Goal: Task Accomplishment & Management: Manage account settings

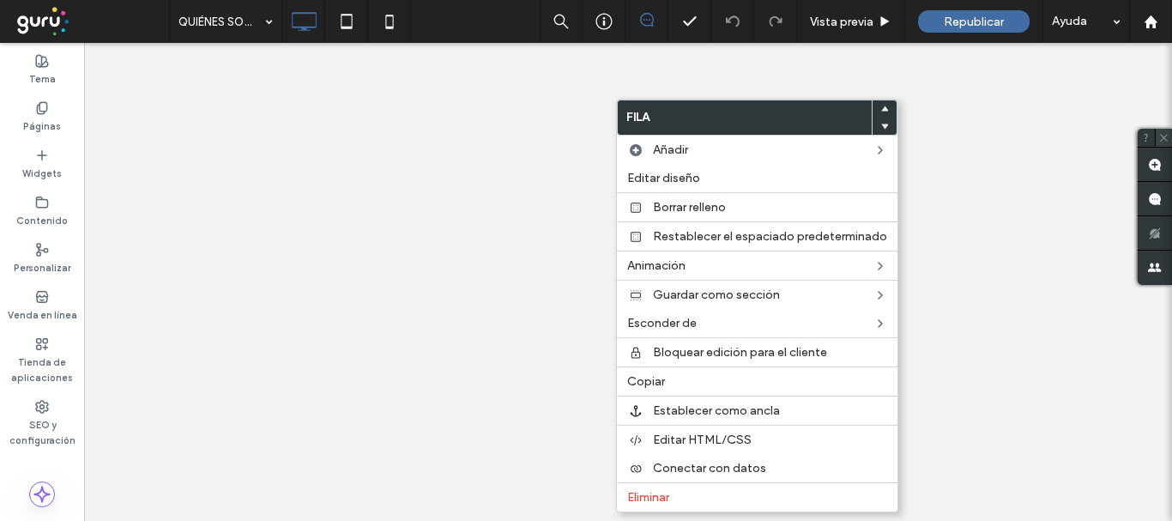
click at [1164, 145] on span at bounding box center [1163, 138] width 18 height 18
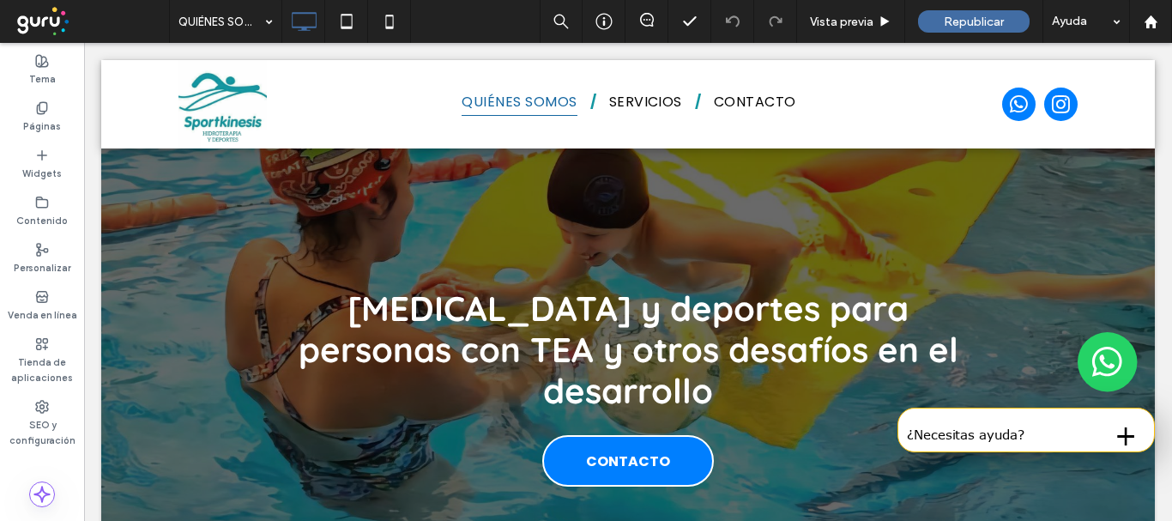
drag, startPoint x: 1249, startPoint y: 184, endPoint x: 1250, endPoint y: 85, distance: 98.6
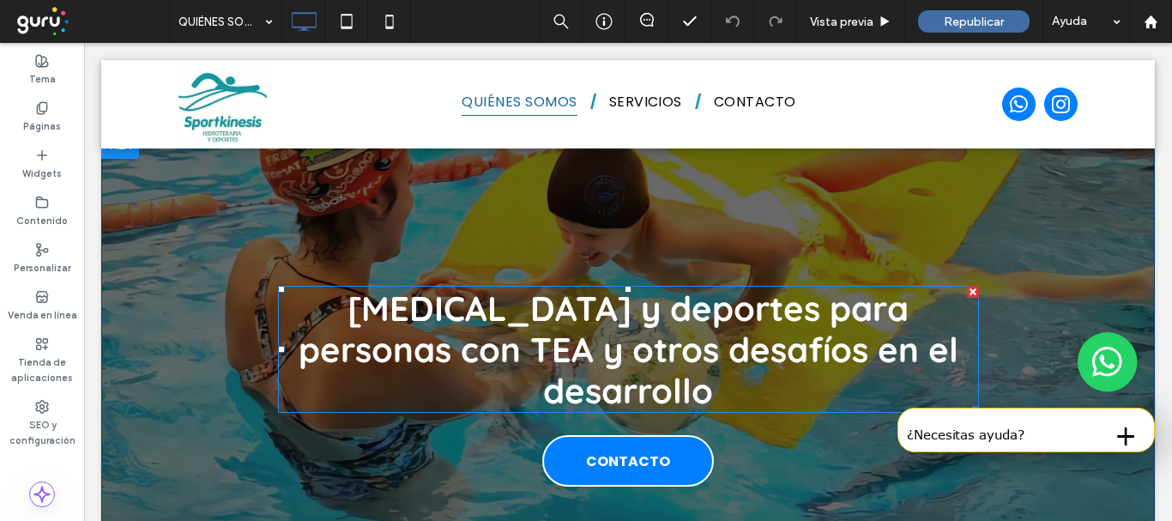
click at [763, 341] on strong "[MEDICAL_DATA] y deportes para personas con TEA y otros desafíos en el desarrol…" at bounding box center [628, 348] width 660 height 125
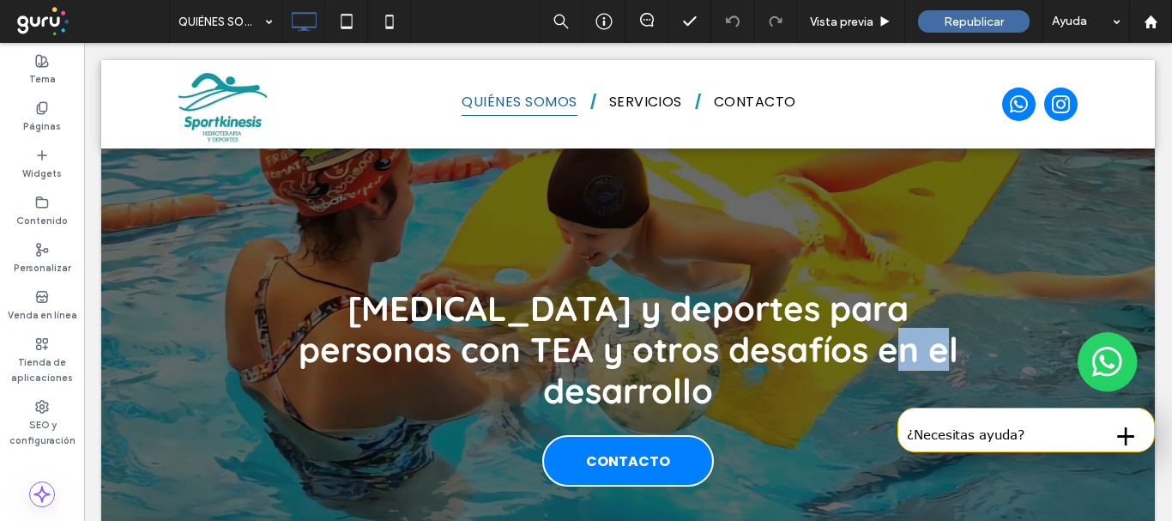
click at [763, 341] on strong "[MEDICAL_DATA] y deportes para personas con TEA y otros desafíos en el desarrol…" at bounding box center [628, 348] width 660 height 125
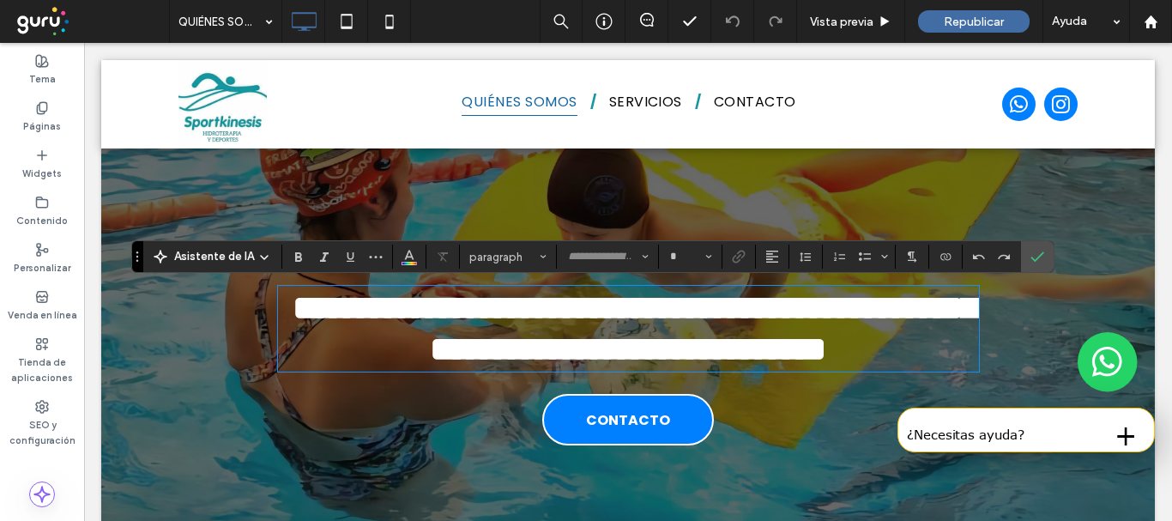
type input "*********"
type input "**"
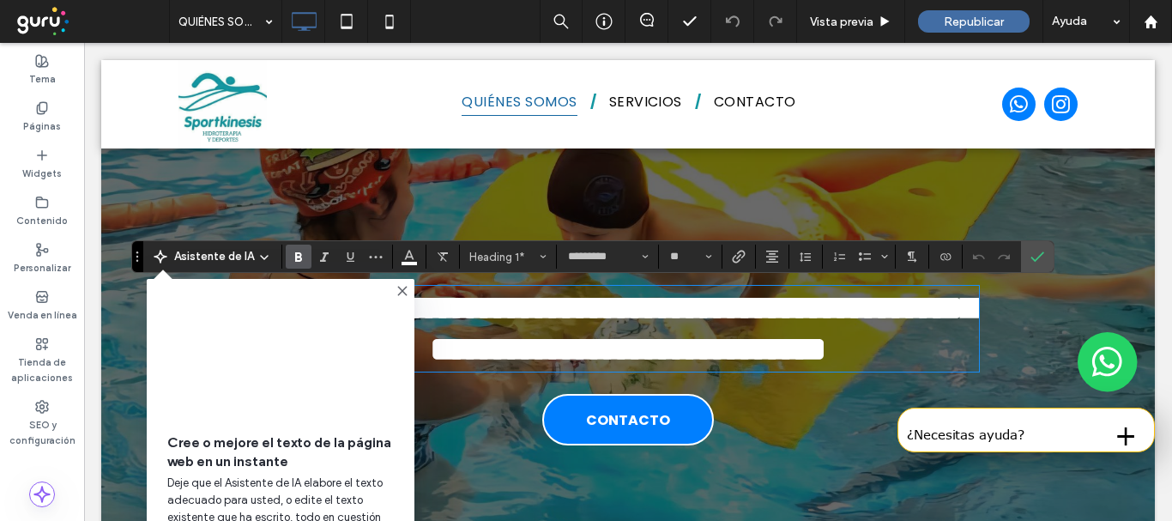
click at [957, 345] on strong "**********" at bounding box center [634, 328] width 684 height 75
click at [405, 288] on use at bounding box center [402, 290] width 8 height 8
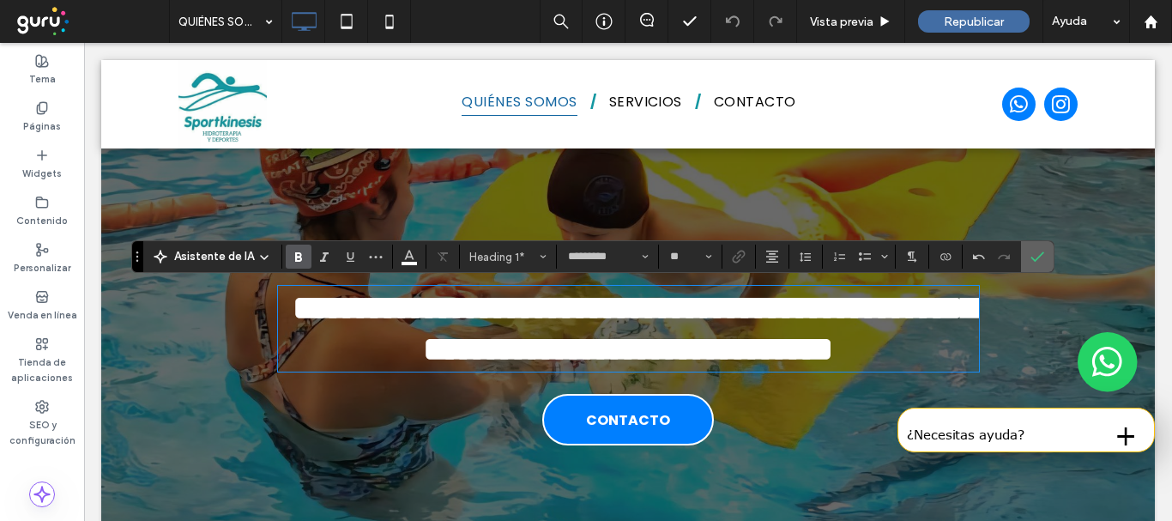
click at [1037, 261] on icon "Confirmar" at bounding box center [1037, 257] width 14 height 14
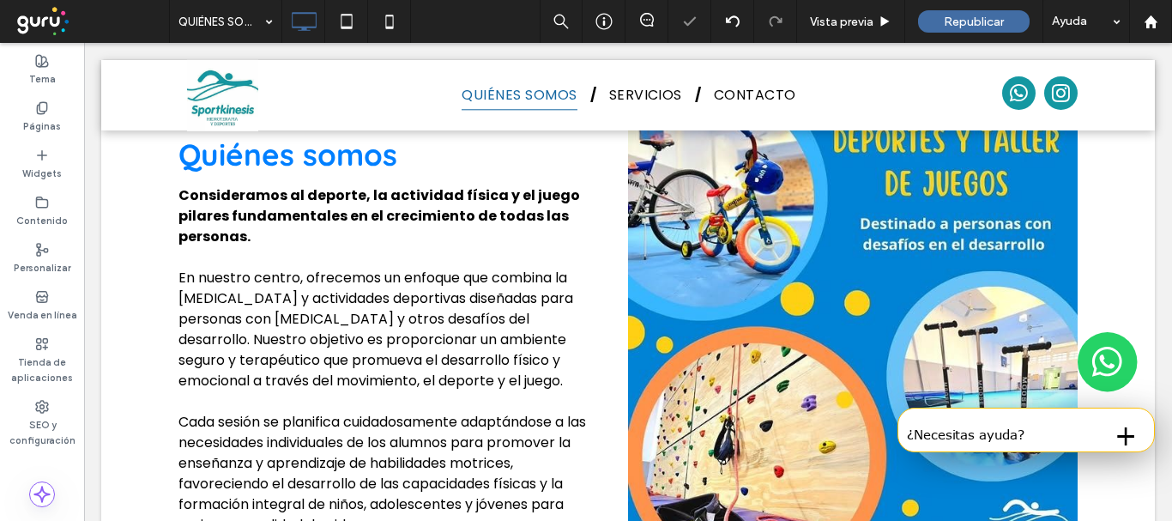
scroll to position [659, 0]
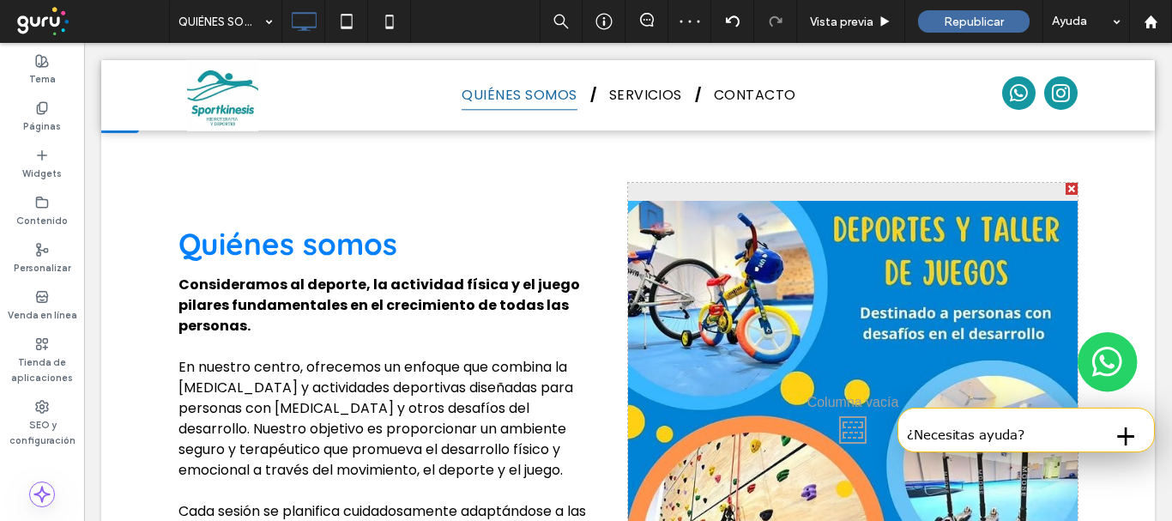
drag, startPoint x: 983, startPoint y: 216, endPoint x: 996, endPoint y: 222, distance: 14.2
click at [983, 215] on div "Click To Paste" at bounding box center [852, 425] width 449 height 485
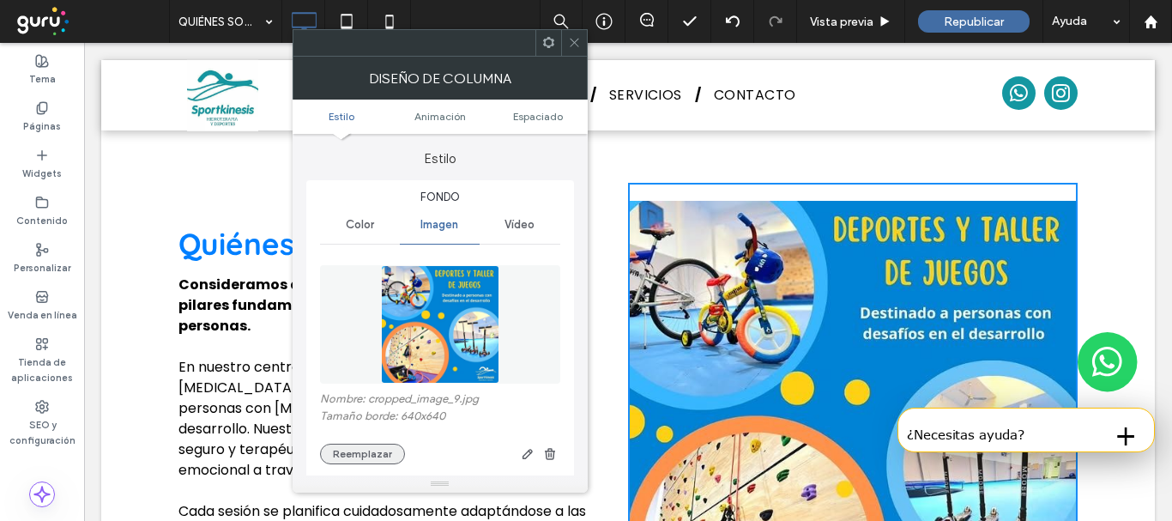
click at [335, 455] on button "Reemplazar" at bounding box center [362, 453] width 85 height 21
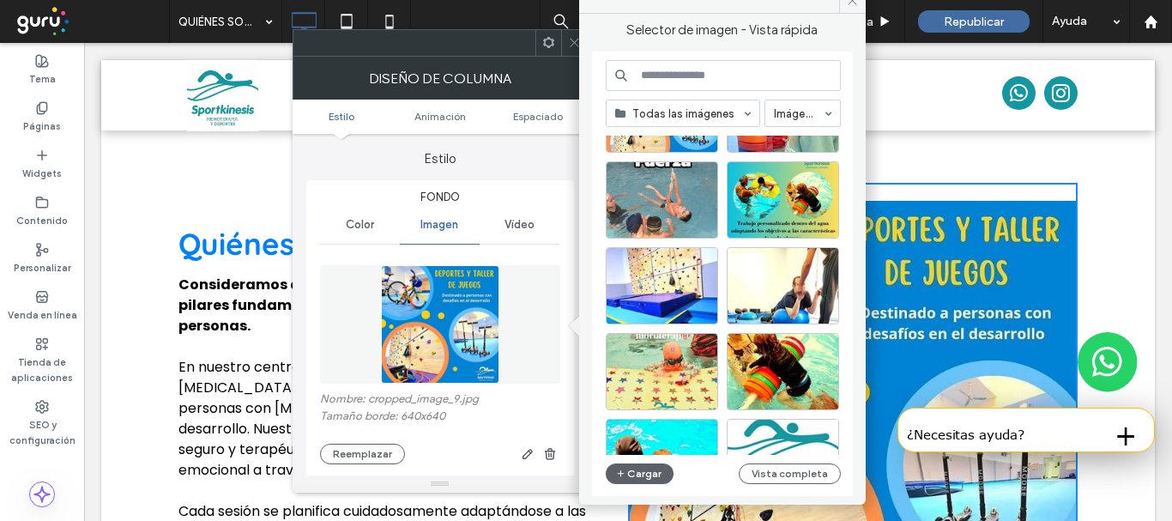
scroll to position [429, 0]
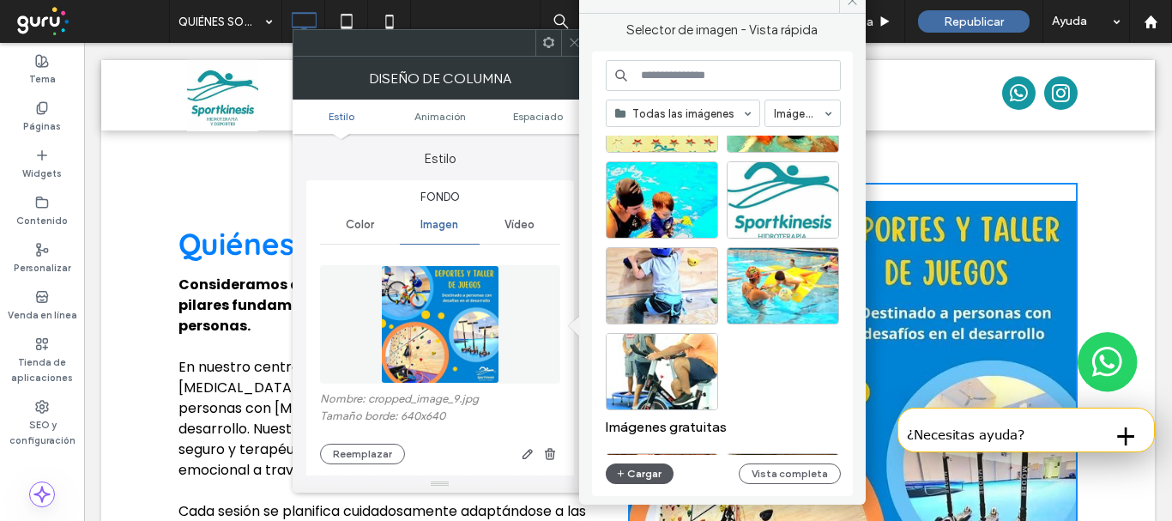
click at [632, 471] on button "Cargar" at bounding box center [639, 473] width 69 height 21
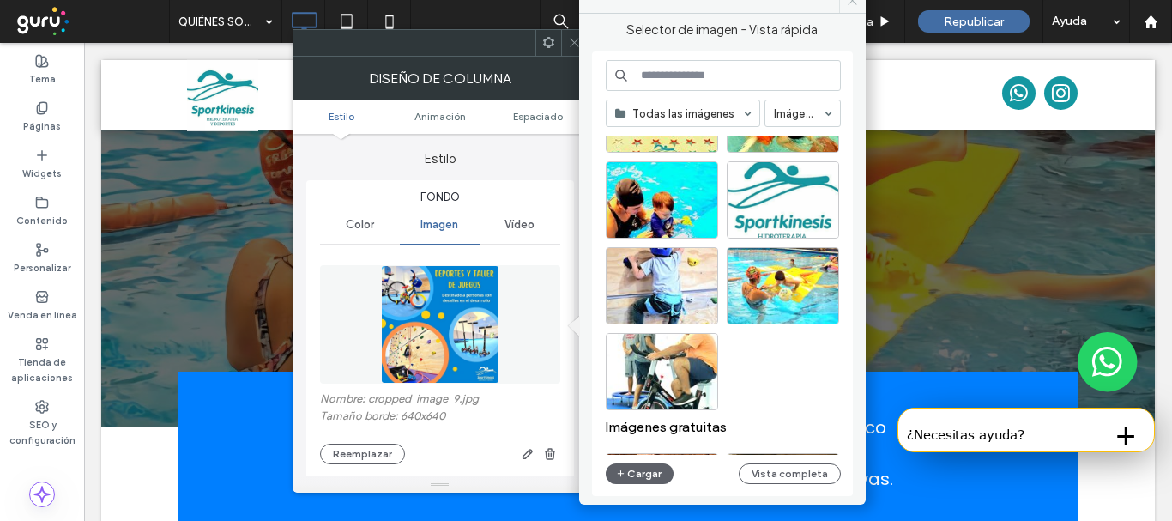
click at [850, 4] on icon at bounding box center [852, 0] width 13 height 13
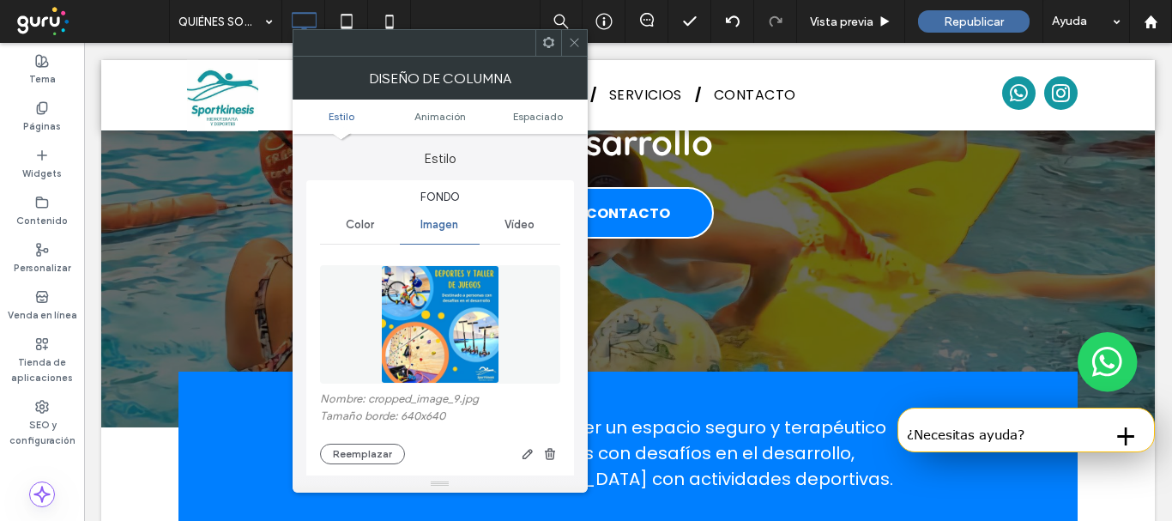
click at [573, 39] on icon at bounding box center [574, 42] width 13 height 13
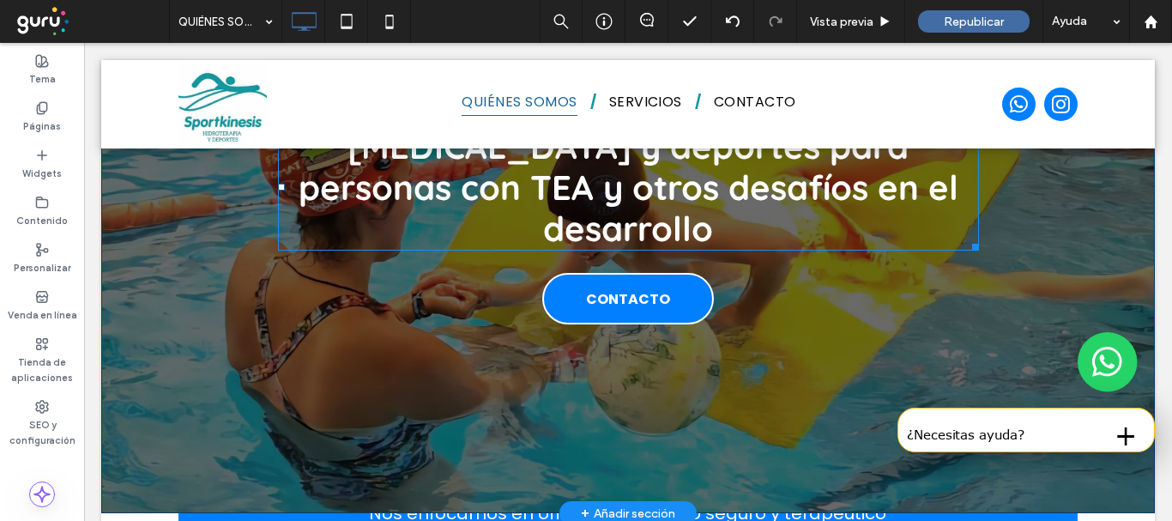
scroll to position [0, 0]
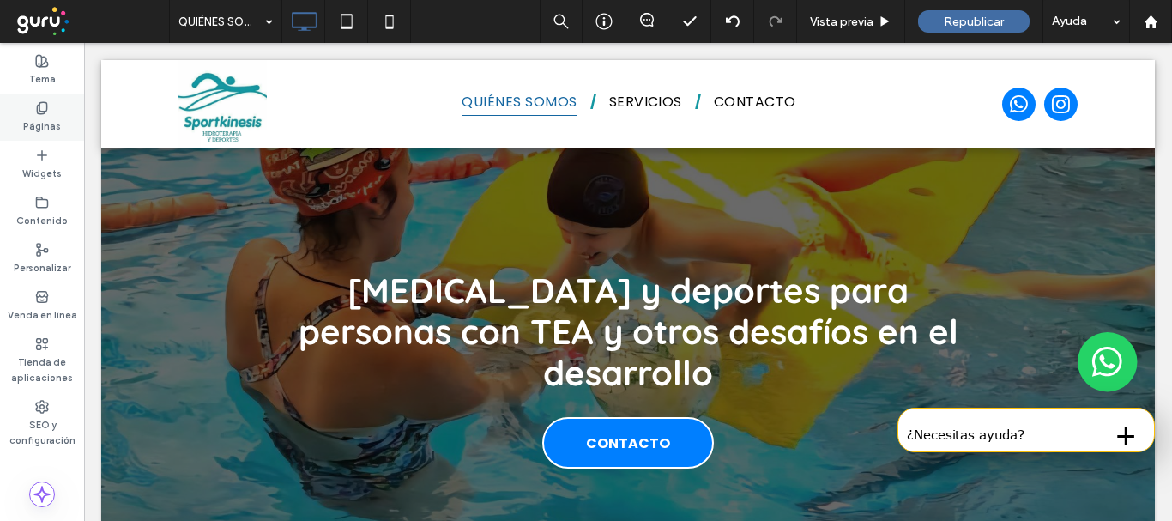
click at [64, 118] on div "Páginas" at bounding box center [42, 116] width 84 height 47
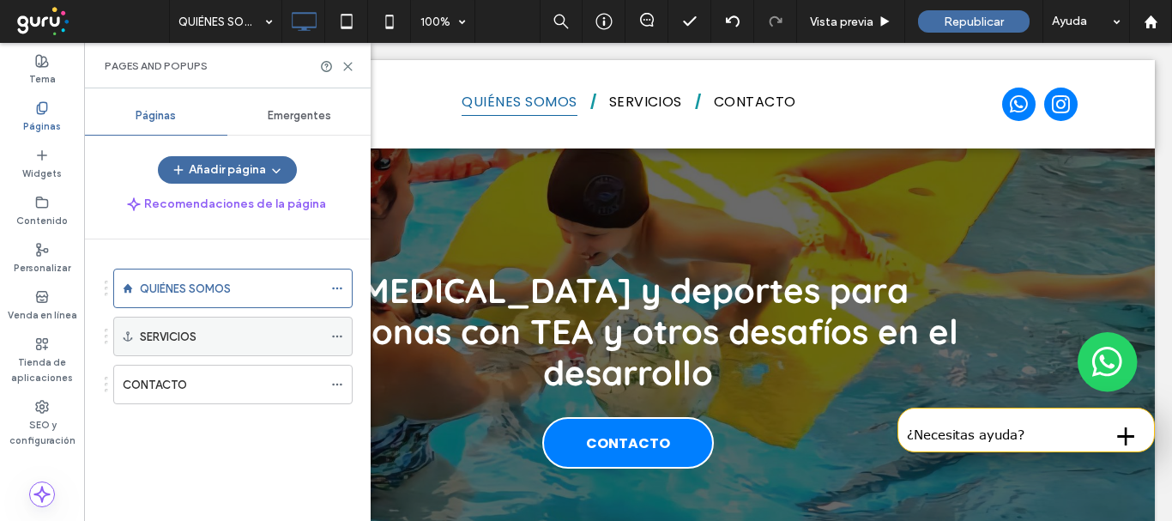
click at [196, 335] on label "SERVICIOS" at bounding box center [168, 337] width 57 height 30
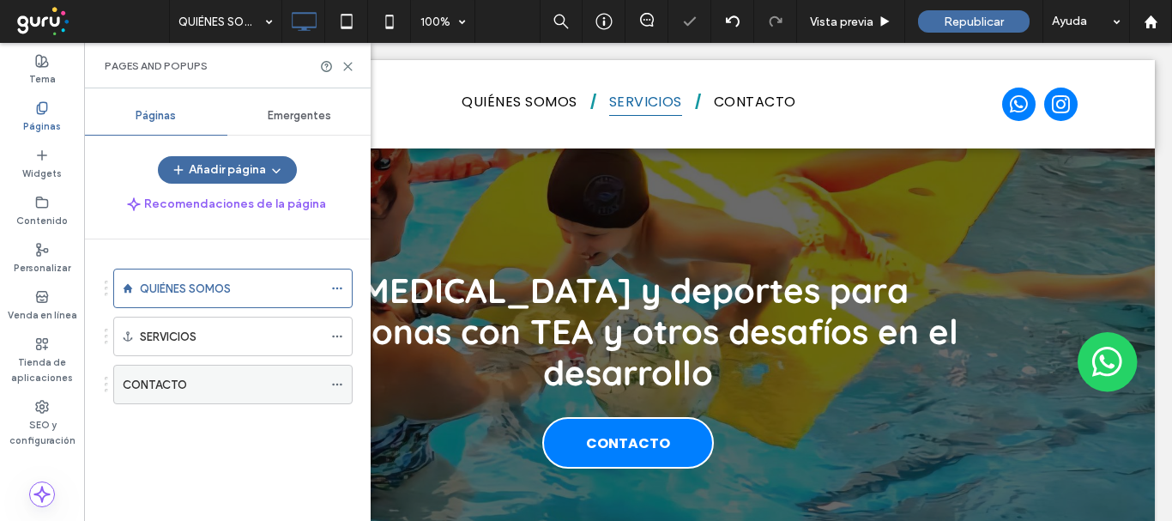
click at [214, 380] on div "CONTACTO" at bounding box center [223, 385] width 200 height 18
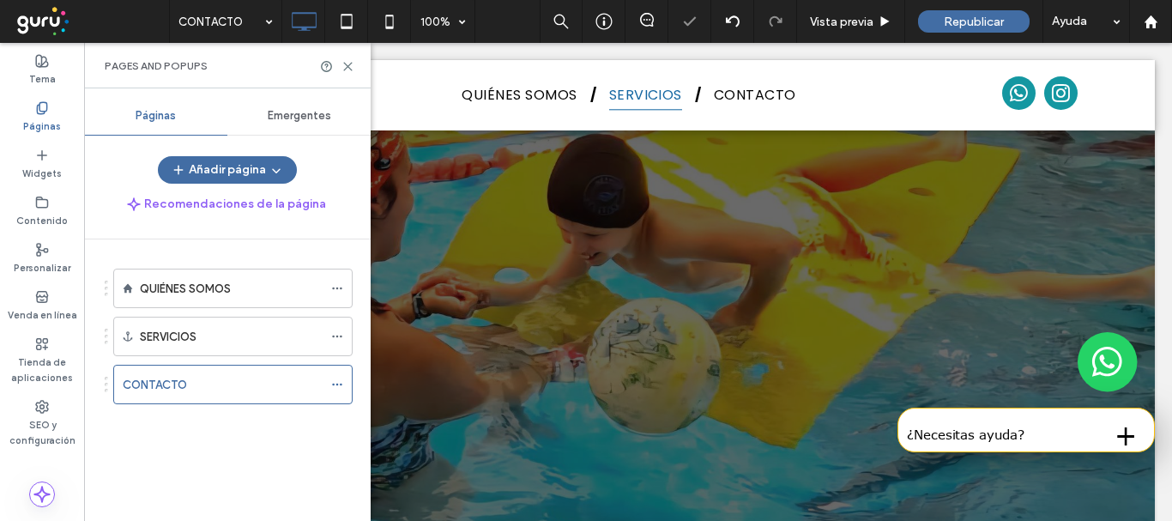
scroll to position [1810, 0]
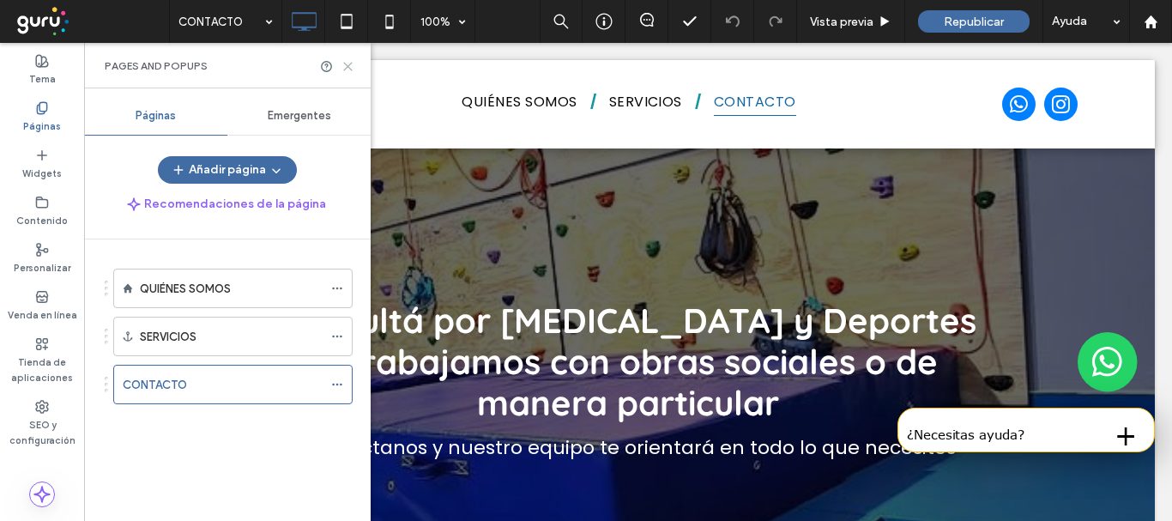
click at [348, 67] on use at bounding box center [348, 67] width 8 height 8
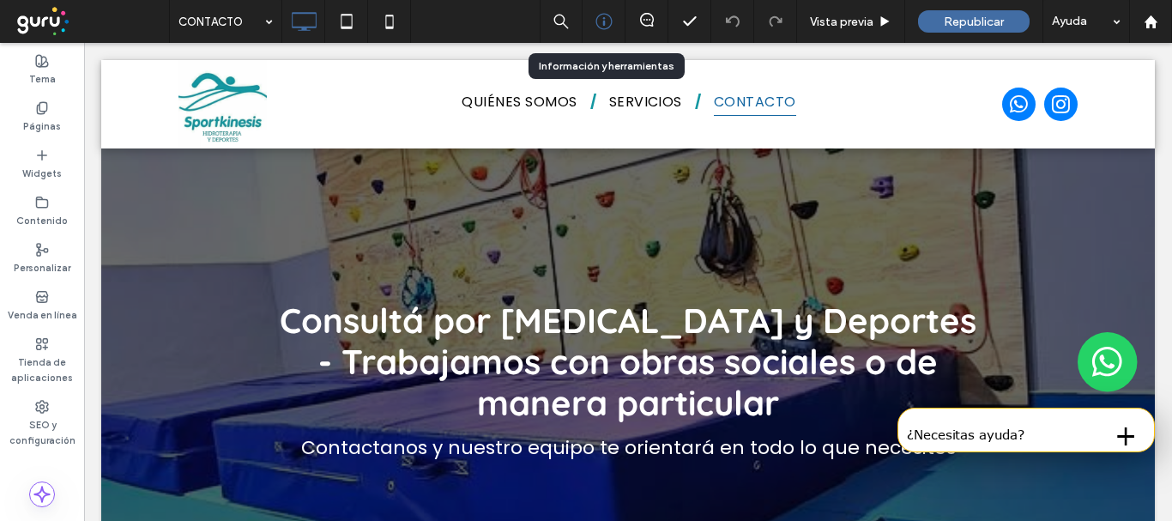
click at [600, 27] on icon at bounding box center [603, 21] width 17 height 17
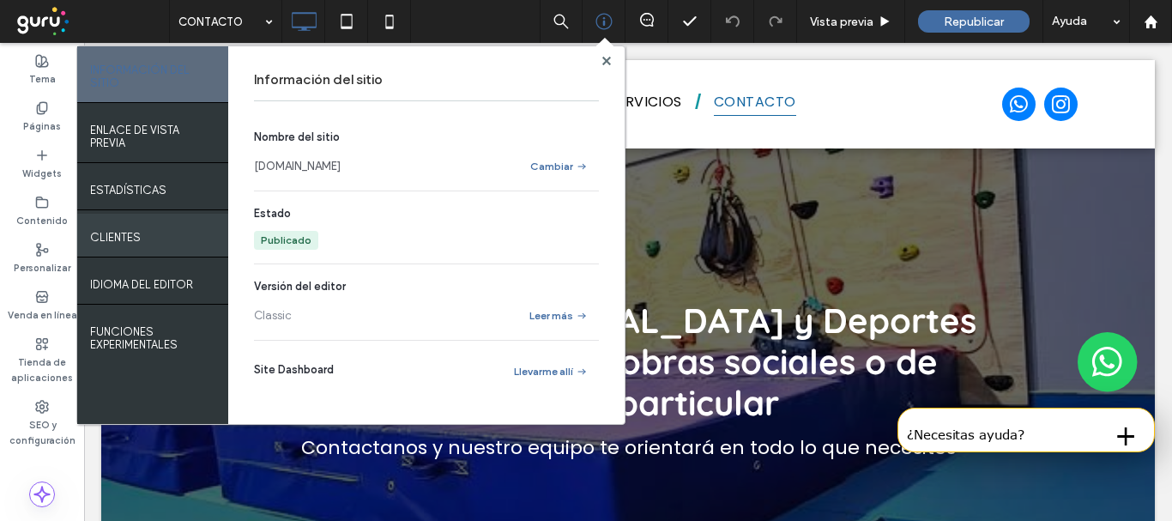
click at [176, 238] on div "Clientes" at bounding box center [152, 235] width 151 height 43
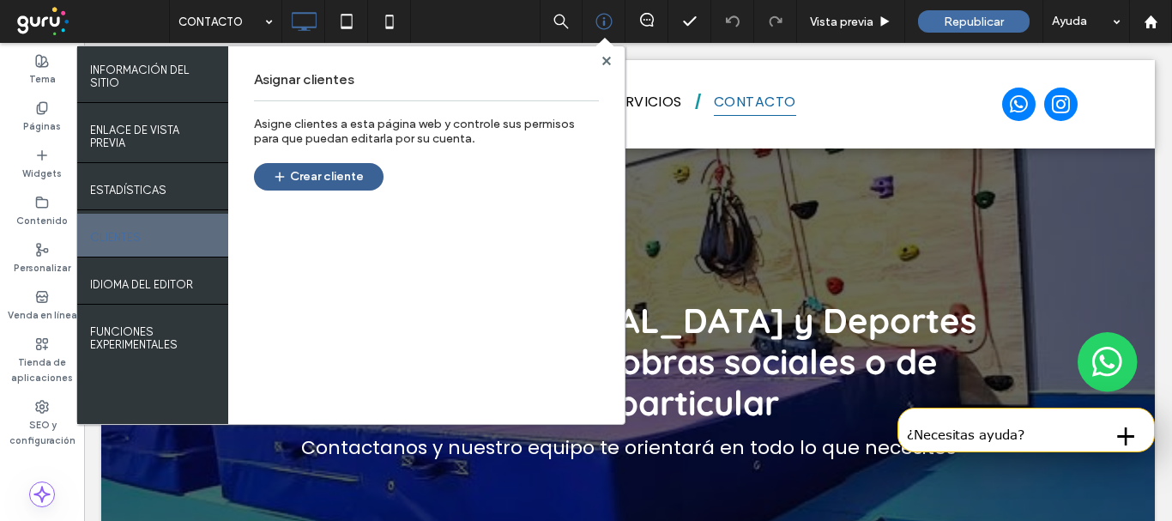
click at [351, 178] on button "Crear cliente" at bounding box center [319, 176] width 130 height 27
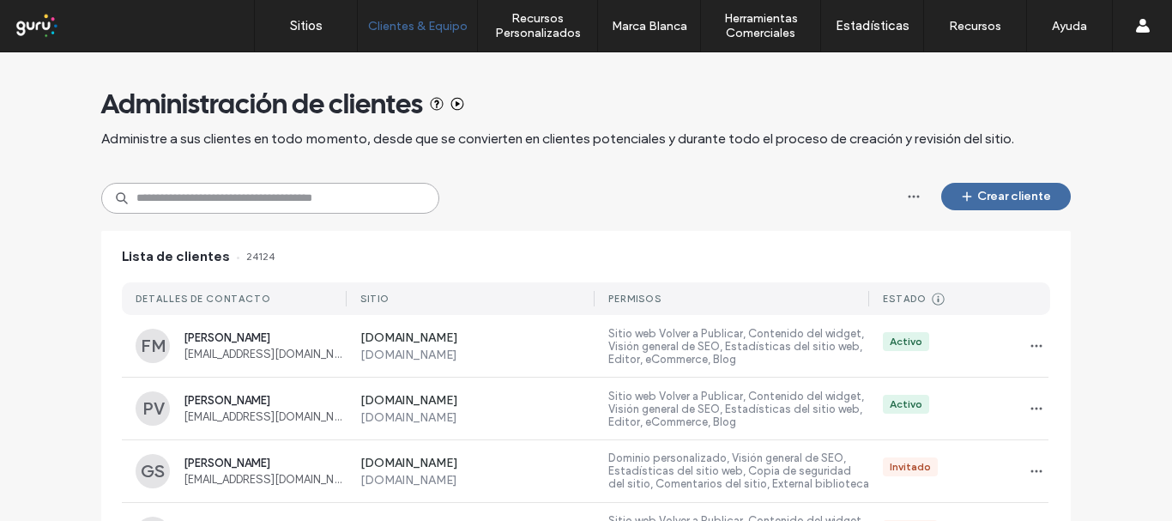
click at [228, 203] on input at bounding box center [270, 198] width 338 height 31
paste input "**********"
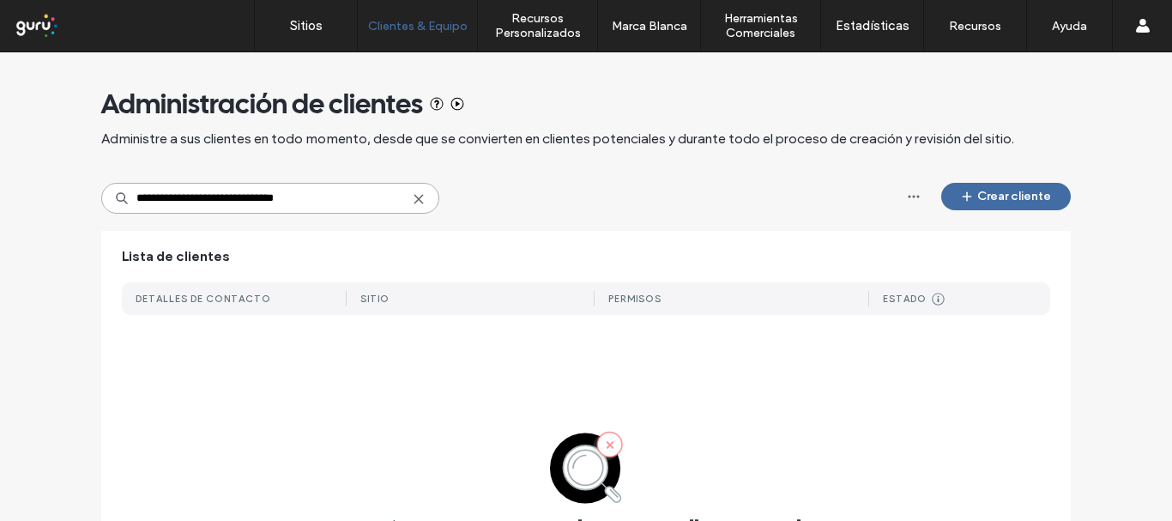
click at [145, 193] on input "**********" at bounding box center [270, 198] width 338 height 31
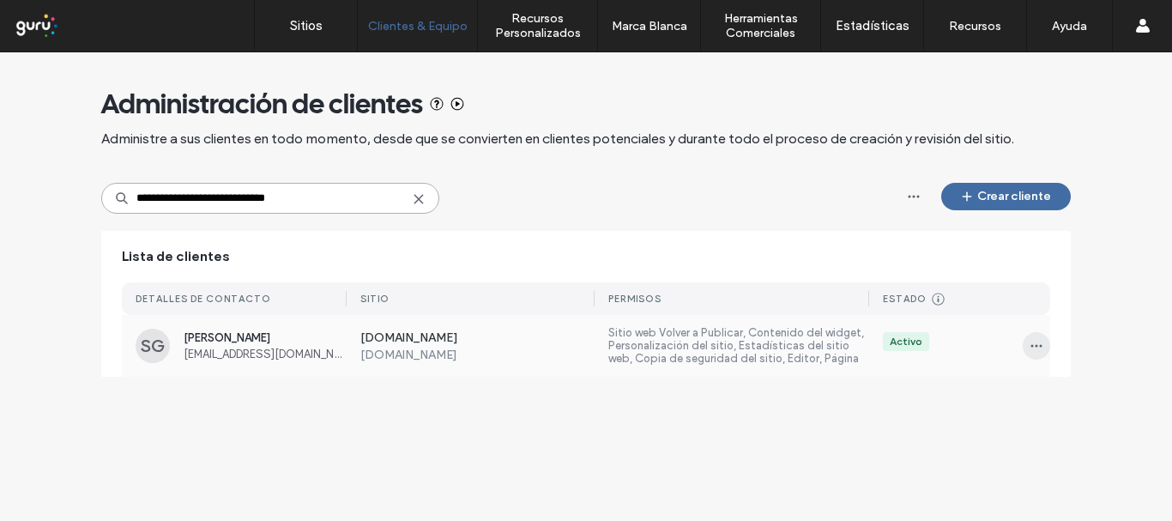
type input "**********"
click at [1029, 346] on icon "button" at bounding box center [1036, 346] width 14 height 14
click at [1094, 426] on span "Administrar acceso" at bounding box center [1100, 422] width 99 height 17
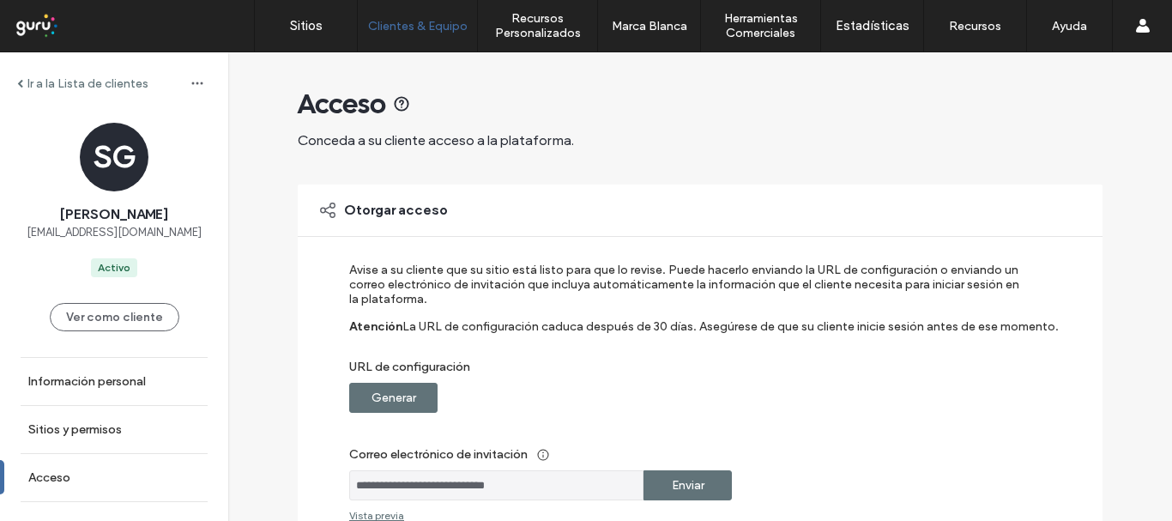
click at [420, 404] on div "Generar" at bounding box center [393, 398] width 88 height 30
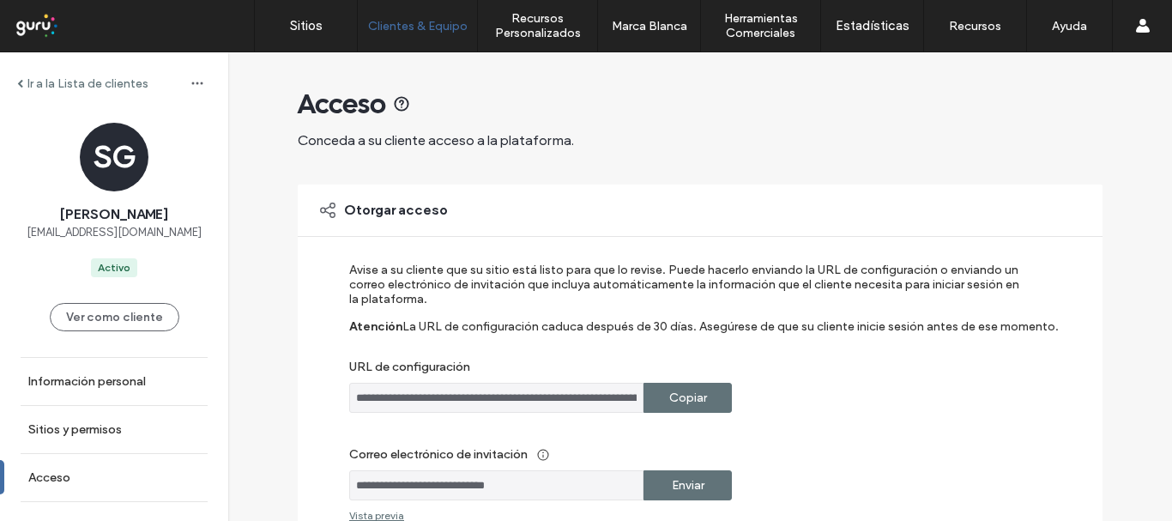
click at [694, 407] on label "Copiar" at bounding box center [688, 398] width 38 height 32
